Goal: Information Seeking & Learning: Learn about a topic

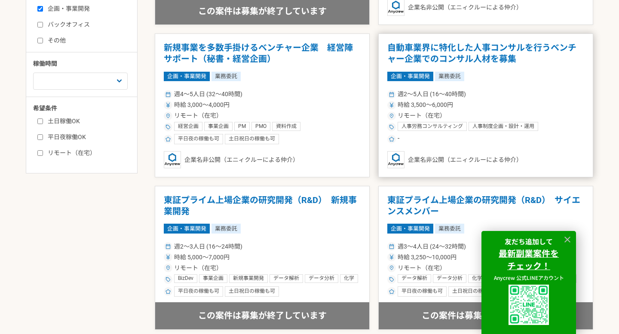
scroll to position [382, 0]
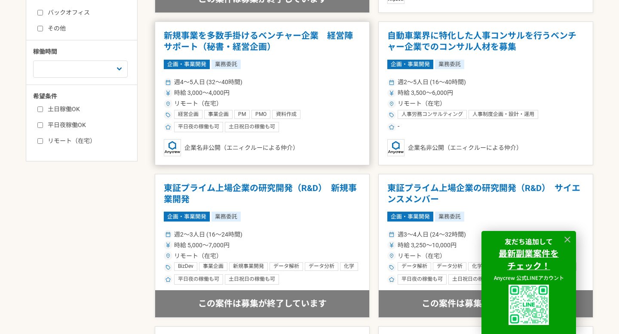
click at [334, 46] on h1 "新規事業を多数手掛けるベンチャー企業　経営陣サポート（秘書・経営企画）" at bounding box center [262, 42] width 197 height 22
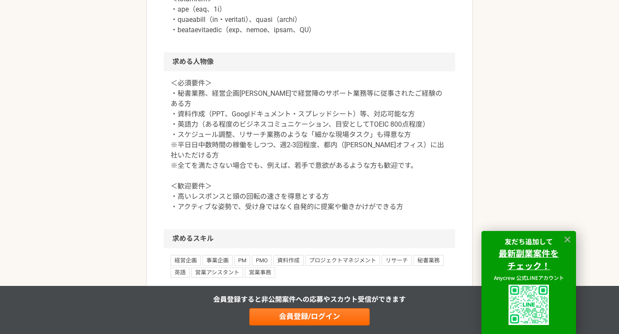
scroll to position [708, 0]
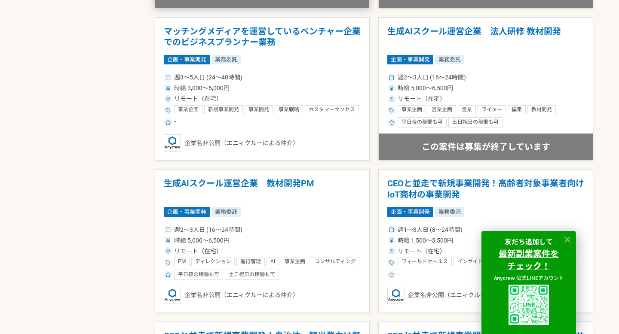
scroll to position [692, 0]
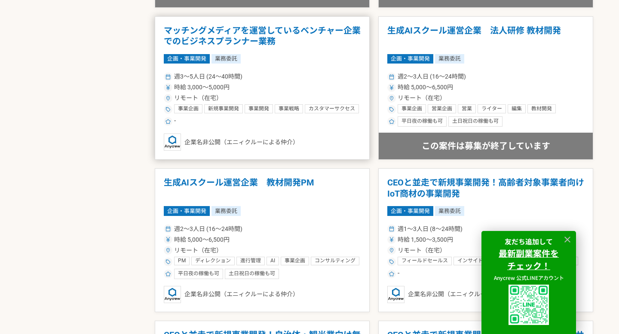
click at [251, 30] on h1 "マッチングメディアを運営しているベンチャー企業でのビジネスプランナー業務" at bounding box center [262, 36] width 197 height 22
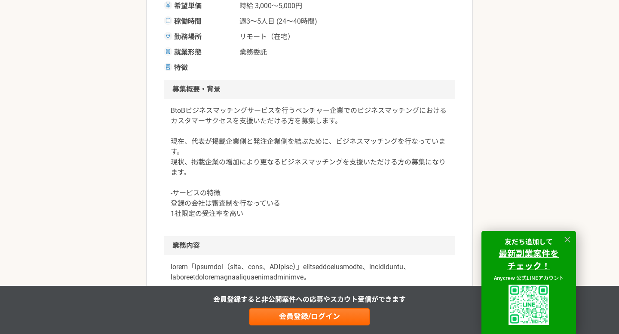
scroll to position [214, 0]
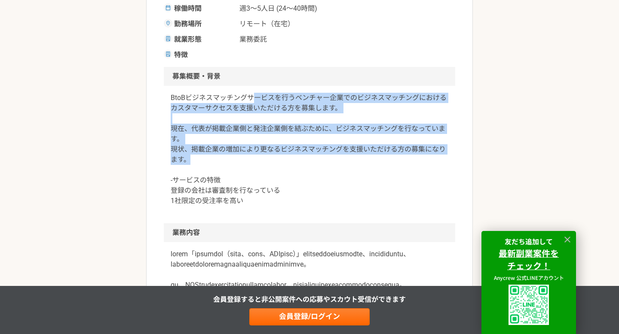
drag, startPoint x: 257, startPoint y: 101, endPoint x: 274, endPoint y: 156, distance: 57.9
click at [274, 156] on p "BtoBビジネスマッチングサービスを行うベンチャー企業でのビジネスマッチングにおけるカスタマーサクセスを支援いただける方を募集します。 現在、代表が掲載企業側…" at bounding box center [310, 149] width 278 height 113
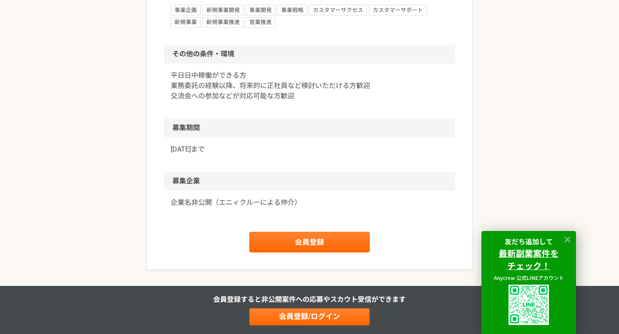
scroll to position [820, 0]
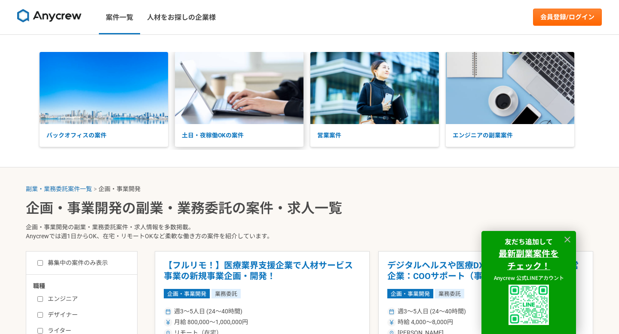
click at [229, 129] on p "土日・夜稼働OKの案件" at bounding box center [239, 135] width 129 height 23
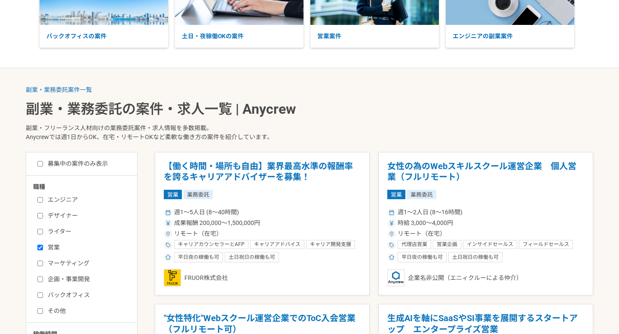
scroll to position [203, 0]
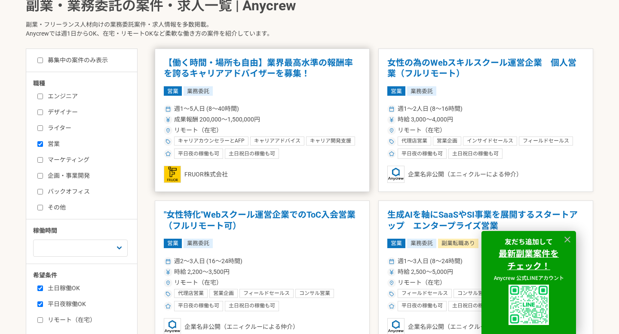
click at [322, 70] on h1 "【働く時間・場所も自由】業界最高水準の報酬率を誇るキャリアアドバイザーを募集！" at bounding box center [262, 69] width 197 height 22
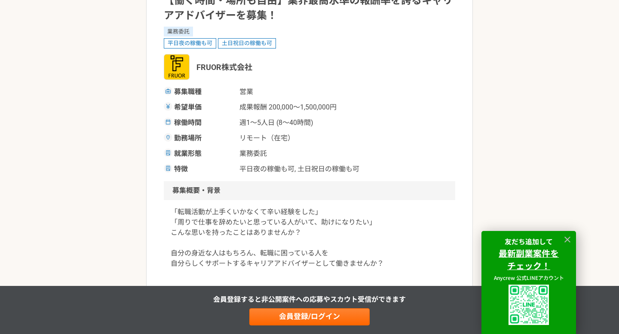
scroll to position [93, 0]
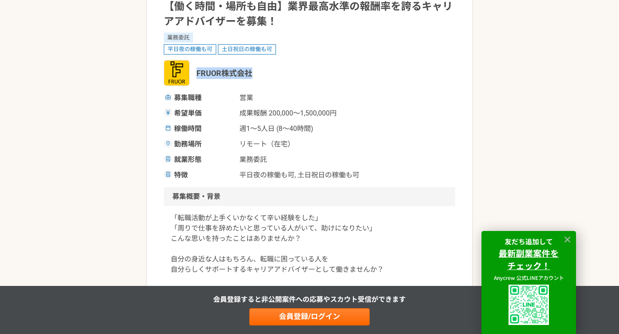
drag, startPoint x: 197, startPoint y: 70, endPoint x: 297, endPoint y: 70, distance: 100.2
click at [297, 70] on div "FRUOR株式会社" at bounding box center [309, 73] width 291 height 26
copy span "FRUOR株式会社"
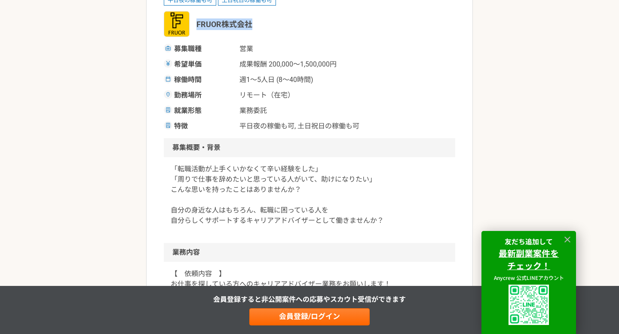
scroll to position [141, 0]
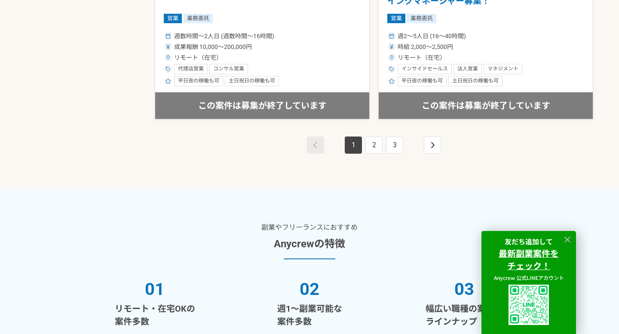
scroll to position [1662, 0]
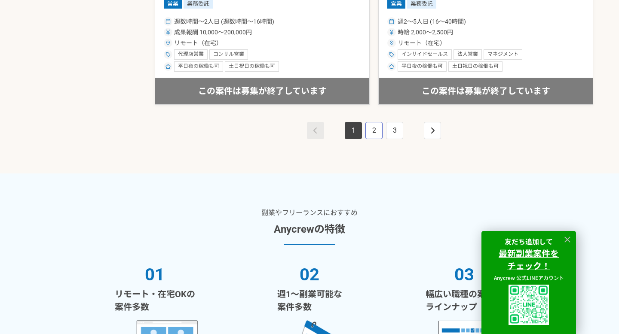
click at [374, 136] on link "2" at bounding box center [373, 130] width 17 height 17
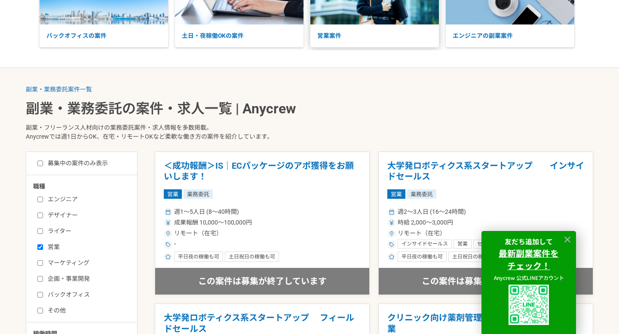
scroll to position [140, 0]
